Goal: Transaction & Acquisition: Purchase product/service

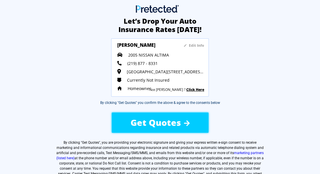
click at [157, 118] on span "Get Quotes" at bounding box center [156, 123] width 51 height 12
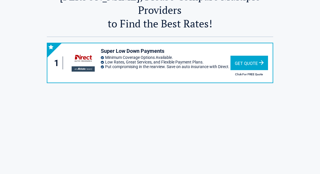
scroll to position [69, 0]
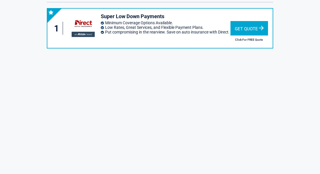
click at [263, 21] on div "Get Quote" at bounding box center [250, 28] width 38 height 14
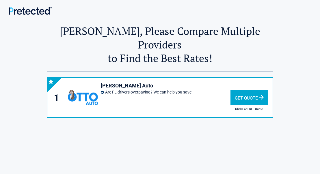
click at [247, 90] on div "Get Quote" at bounding box center [250, 97] width 38 height 14
